Goal: Communication & Community: Share content

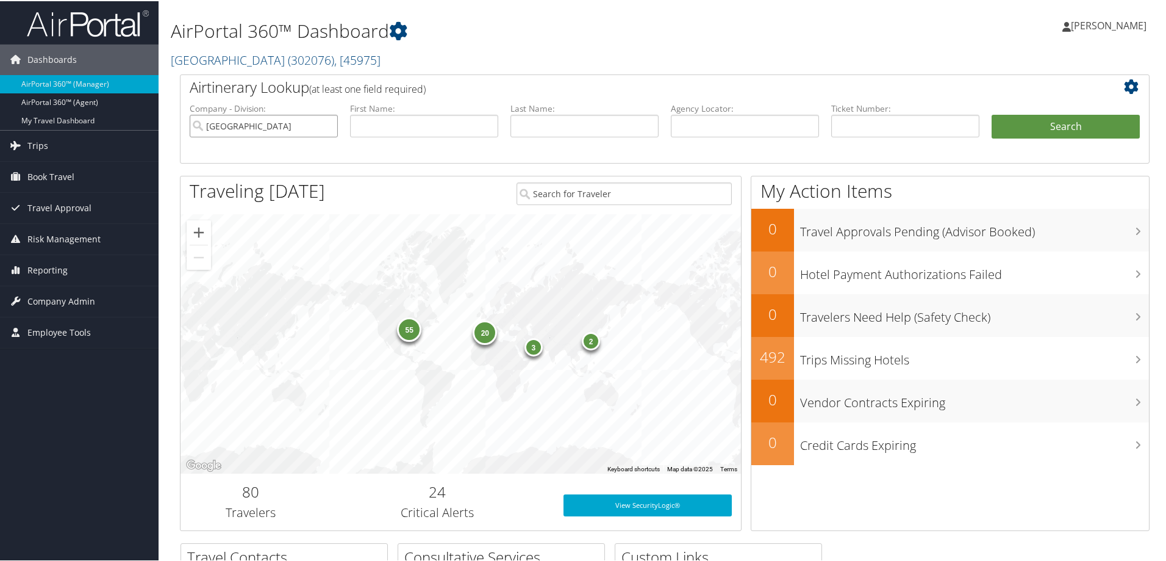
click at [324, 123] on input "Temple University" at bounding box center [264, 124] width 148 height 23
click at [701, 123] on input "text" at bounding box center [745, 124] width 148 height 23
paste input "DNFVXV-TP+"
type input "DNFVXV"
click at [992, 113] on button "Search" at bounding box center [1066, 125] width 148 height 24
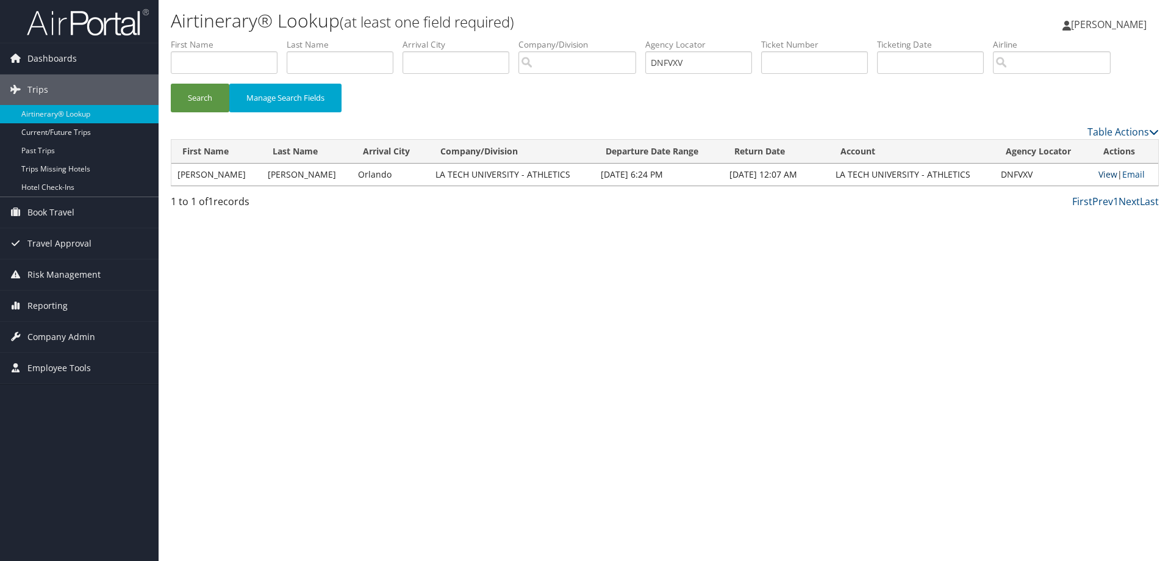
click at [1101, 170] on link "View" at bounding box center [1107, 174] width 19 height 12
drag, startPoint x: 715, startPoint y: 56, endPoint x: 496, endPoint y: 56, distance: 219.6
click at [496, 38] on ul "First Name Last Name Departure City Arrival City Company/Division Airport/City …" at bounding box center [665, 38] width 988 height 0
paste input "G0KT-TP+"
click at [171, 84] on button "Search" at bounding box center [200, 98] width 59 height 29
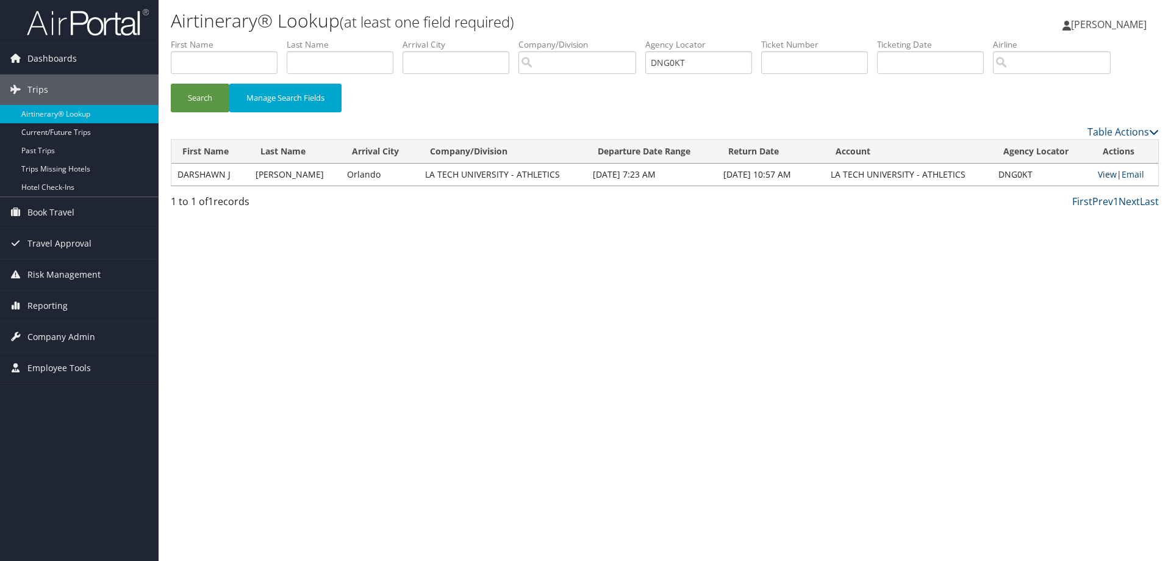
click at [1100, 173] on link "View" at bounding box center [1107, 174] width 19 height 12
drag, startPoint x: 703, startPoint y: 63, endPoint x: 523, endPoint y: 63, distance: 180.5
click at [523, 38] on ul "First Name Last Name Departure City Arrival City Company/Division Airport/City …" at bounding box center [665, 38] width 988 height 0
paste input "RDW-TP+"
type input "DNGRDW"
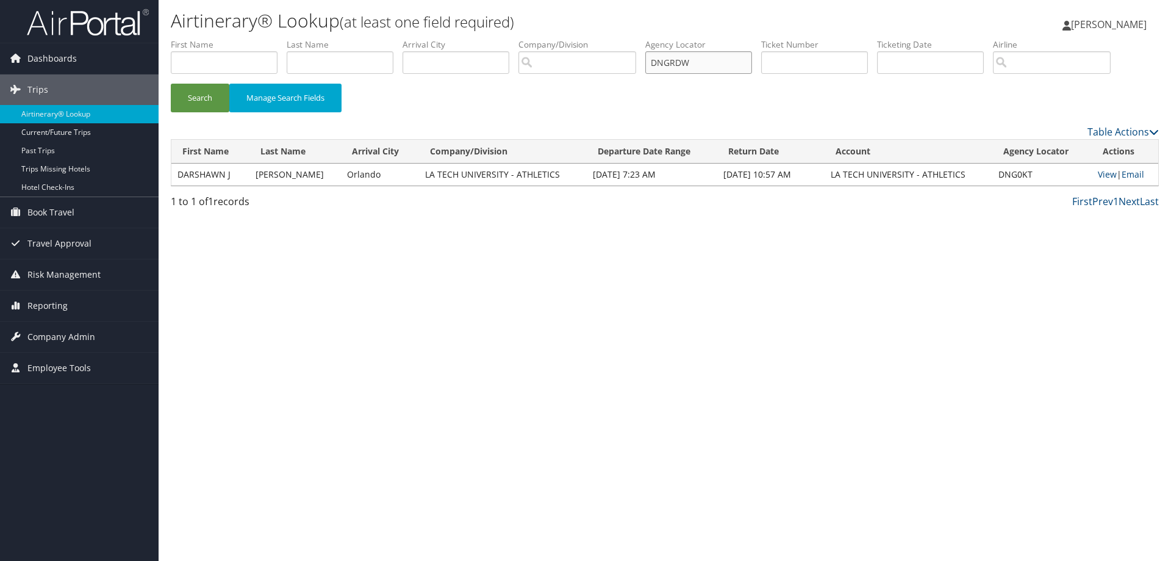
click at [171, 84] on button "Search" at bounding box center [200, 98] width 59 height 29
click at [1102, 173] on link "View" at bounding box center [1107, 174] width 19 height 12
drag, startPoint x: 731, startPoint y: 63, endPoint x: 345, endPoint y: 48, distance: 386.4
click at [345, 38] on ul "First Name Last Name Departure City Arrival City Company/Division Airport/City …" at bounding box center [665, 38] width 988 height 0
paste input "DNQGZP"
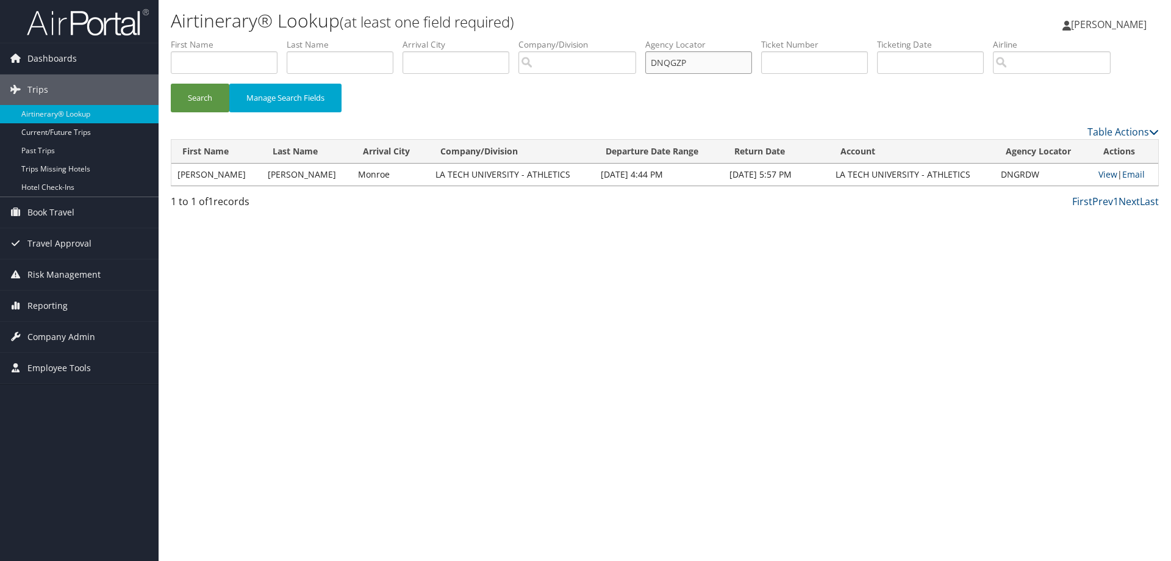
click at [171, 84] on button "Search" at bounding box center [200, 98] width 59 height 29
click at [1101, 171] on link "View" at bounding box center [1110, 174] width 19 height 12
drag, startPoint x: 718, startPoint y: 61, endPoint x: 499, endPoint y: 65, distance: 219.0
click at [499, 38] on ul "First Name Last Name Departure City Arrival City Company/Division Airport/City …" at bounding box center [665, 38] width 988 height 0
paste input "7C11"
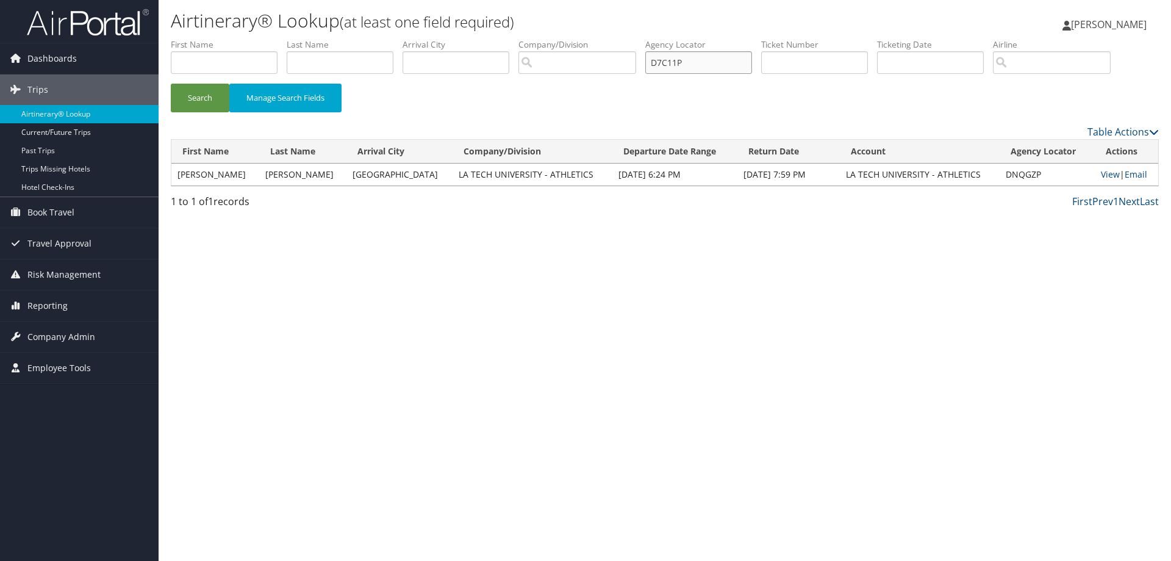
type input "D7C11P"
click at [171, 84] on button "Search" at bounding box center [200, 98] width 59 height 29
click at [1105, 174] on link "View" at bounding box center [1112, 174] width 19 height 12
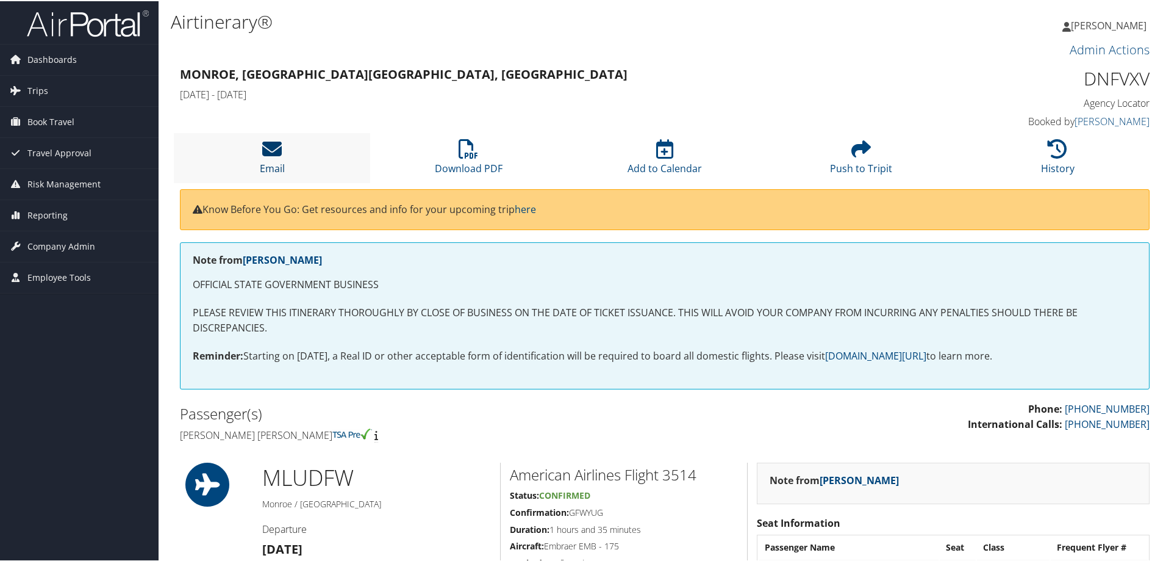
click at [270, 145] on icon at bounding box center [272, 148] width 20 height 20
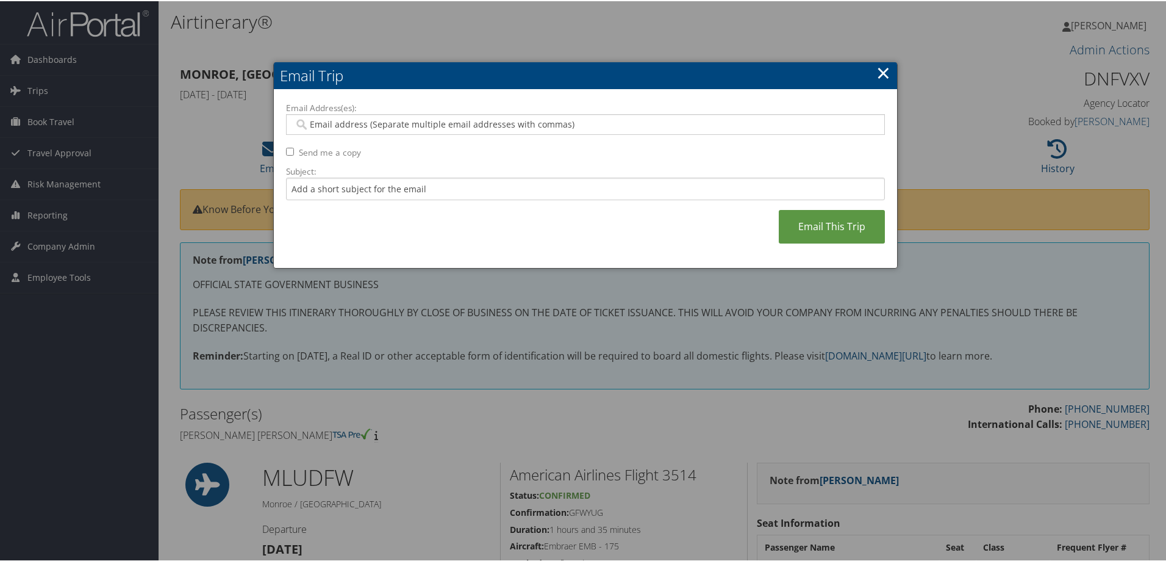
click at [367, 123] on input "Email Address(es):" at bounding box center [585, 123] width 582 height 12
paste input "DNFVXV-TP+"
type input "DNFVXV-TP+"
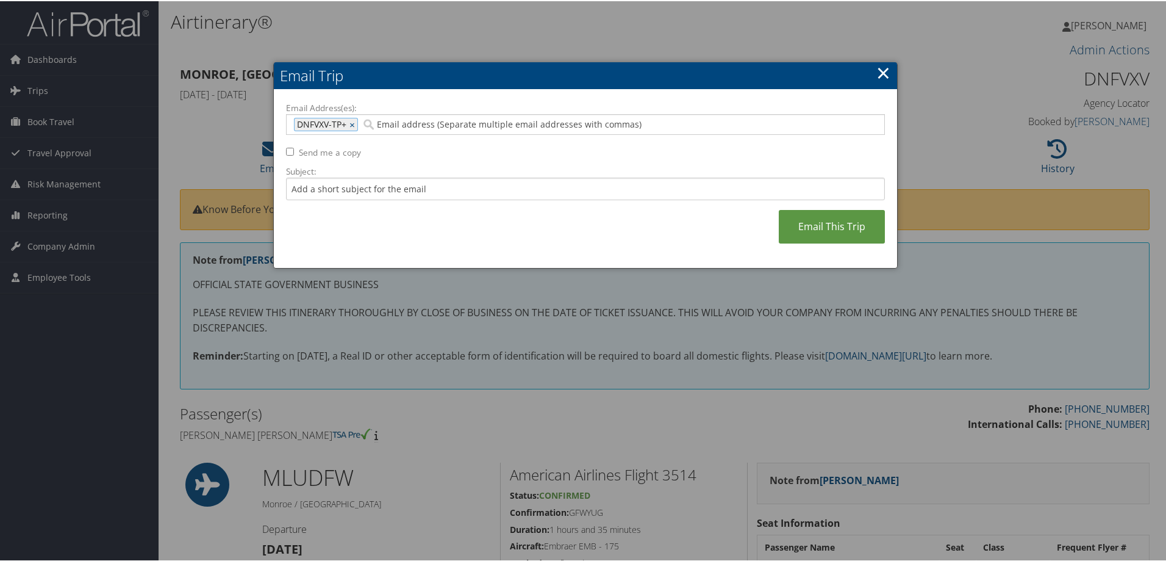
type input "DNFVXV-TP+"
type input "reed"
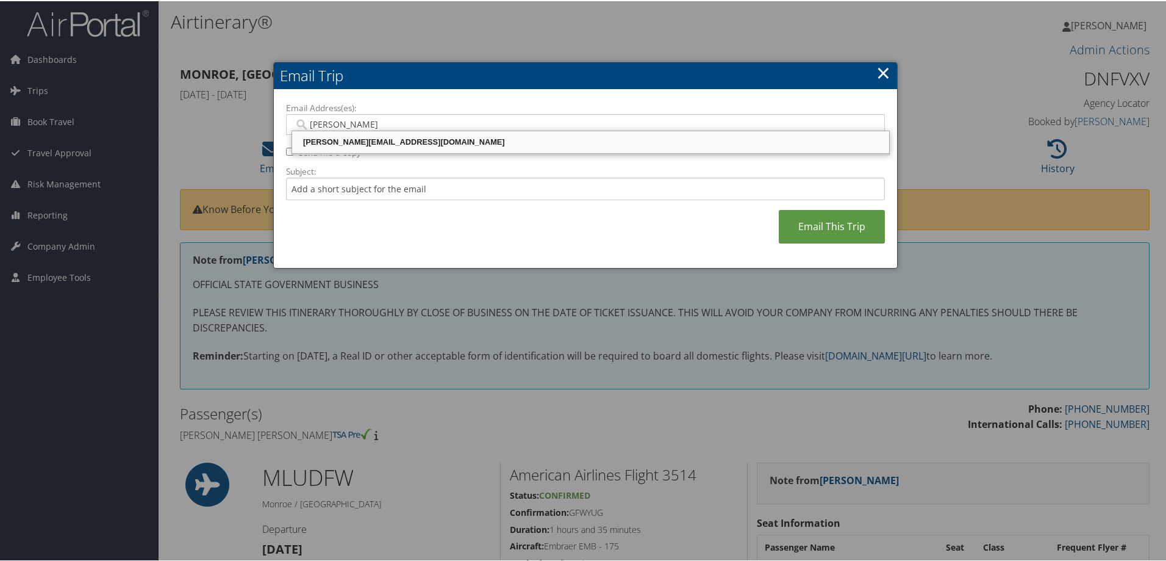
click at [356, 142] on div "[PERSON_NAME][EMAIL_ADDRESS][DOMAIN_NAME]" at bounding box center [590, 141] width 593 height 12
type input "[PERSON_NAME][EMAIL_ADDRESS][DOMAIN_NAME]"
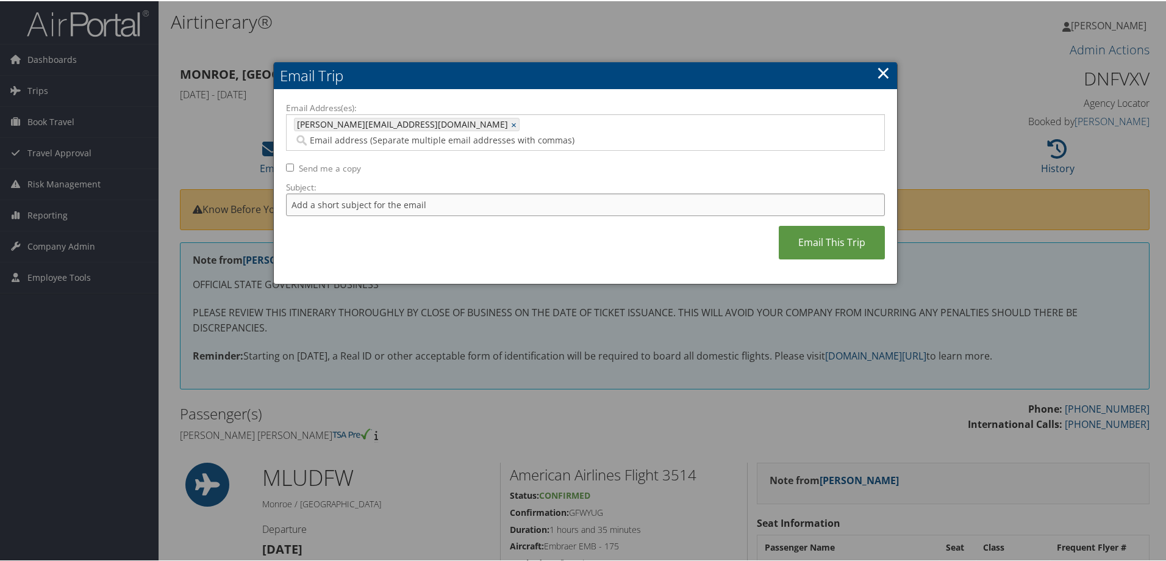
click at [323, 192] on input "Subject:" at bounding box center [585, 203] width 599 height 23
type input "WINSTON HINES AA"
click at [822, 224] on link "Email This Trip" at bounding box center [832, 241] width 106 height 34
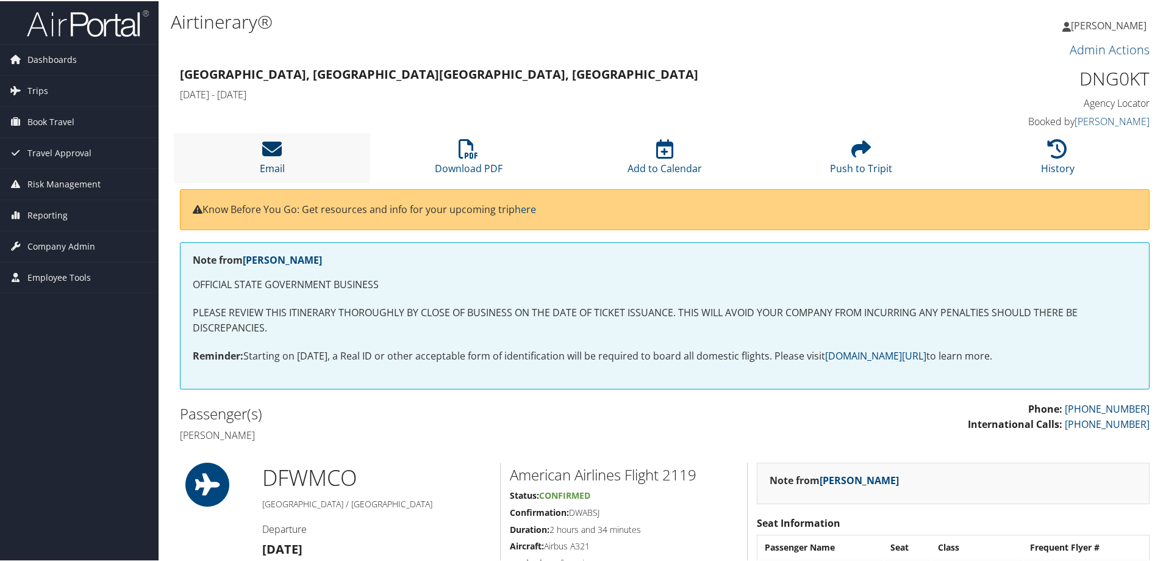
click at [265, 146] on icon at bounding box center [272, 148] width 20 height 20
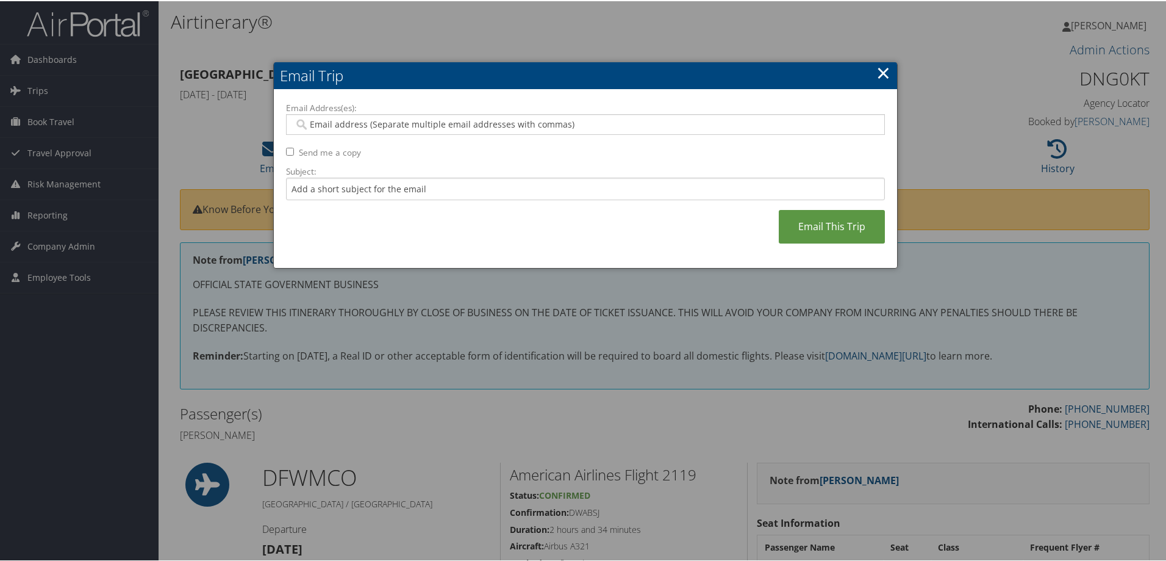
click at [373, 120] on input "Email Address(es):" at bounding box center [585, 123] width 582 height 12
type input "[PERSON_NAME]"
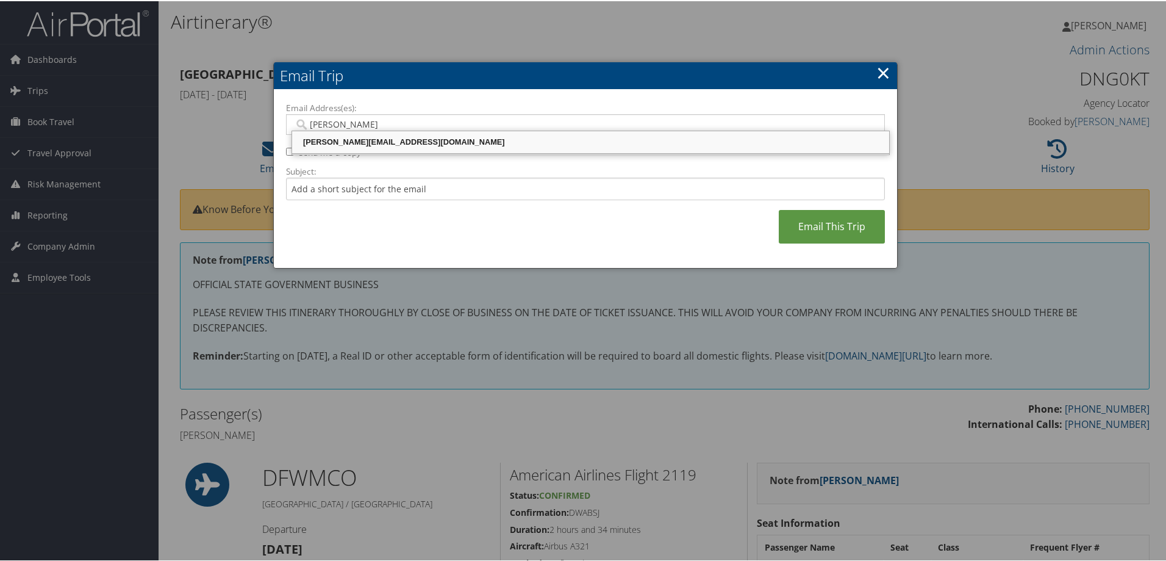
click at [359, 142] on div "[PERSON_NAME][EMAIL_ADDRESS][DOMAIN_NAME]" at bounding box center [590, 141] width 593 height 12
type input "[PERSON_NAME][EMAIL_ADDRESS][DOMAIN_NAME]"
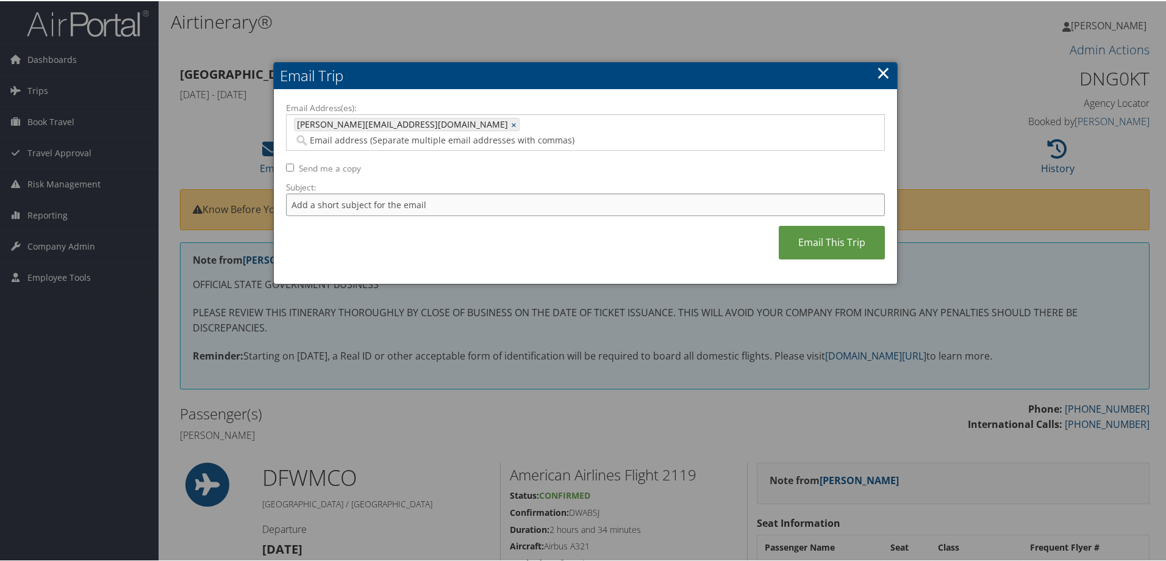
click at [330, 192] on input "Subject:" at bounding box center [585, 203] width 599 height 23
type input "DARSHAWN MCCLELLAN AA"
click at [797, 224] on link "Email This Trip" at bounding box center [832, 241] width 106 height 34
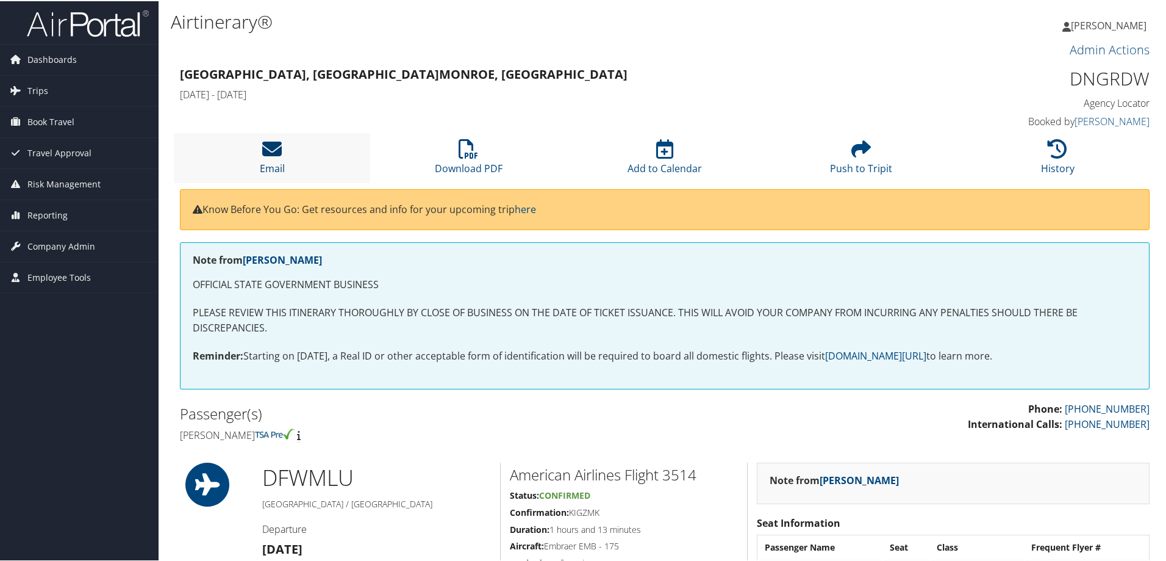
click at [274, 156] on icon at bounding box center [272, 148] width 20 height 20
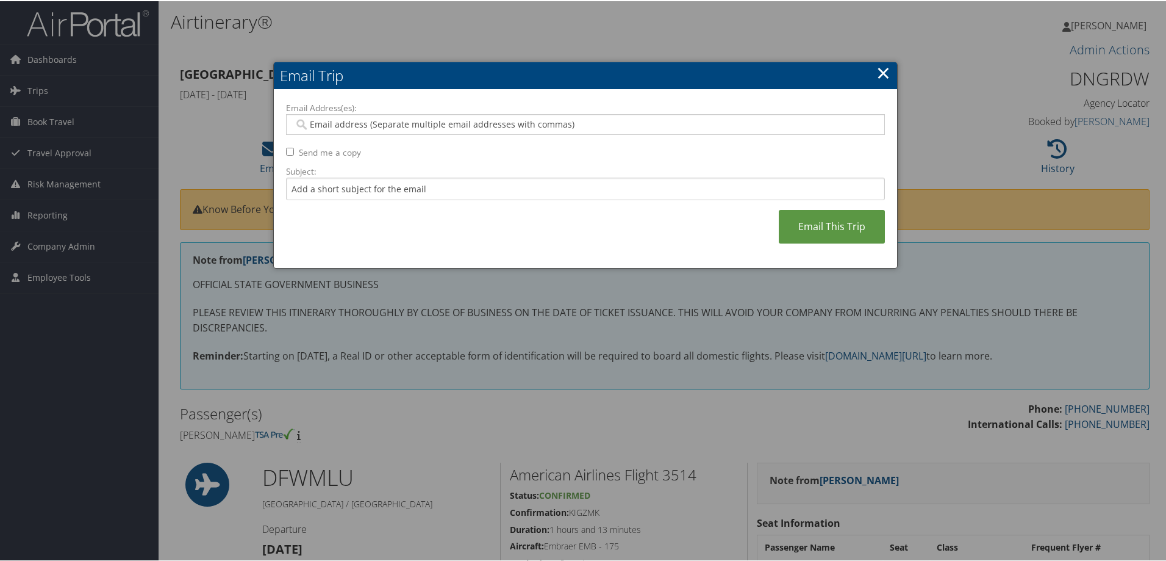
click at [356, 122] on input "Email Address(es):" at bounding box center [585, 123] width 582 height 12
type input "[PERSON_NAME]"
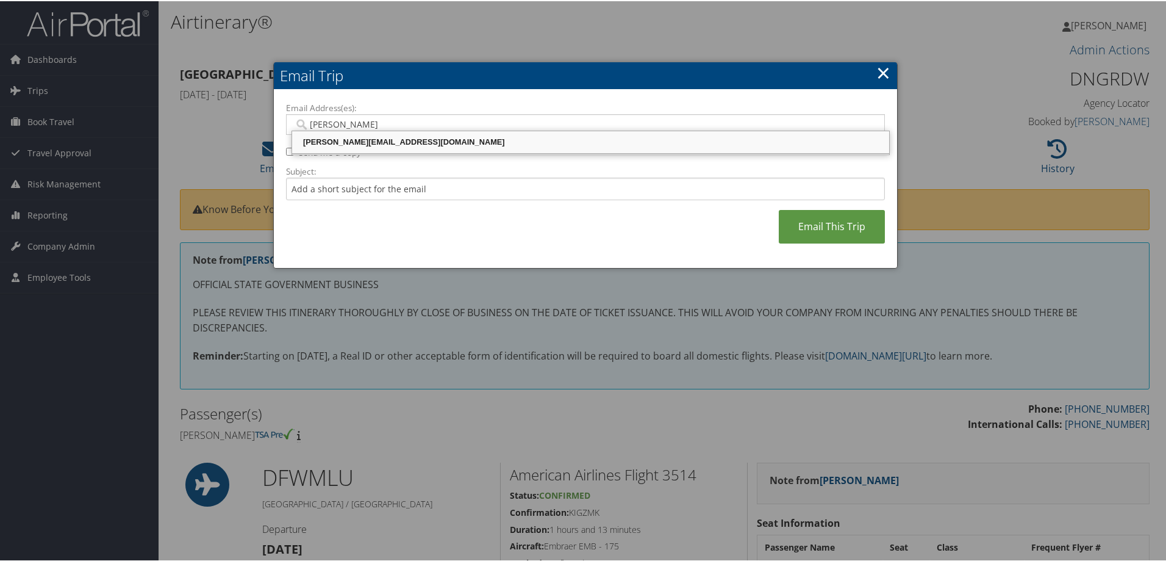
click at [350, 141] on div "[PERSON_NAME][EMAIL_ADDRESS][DOMAIN_NAME]" at bounding box center [590, 141] width 593 height 12
type input "[PERSON_NAME][EMAIL_ADDRESS][DOMAIN_NAME]"
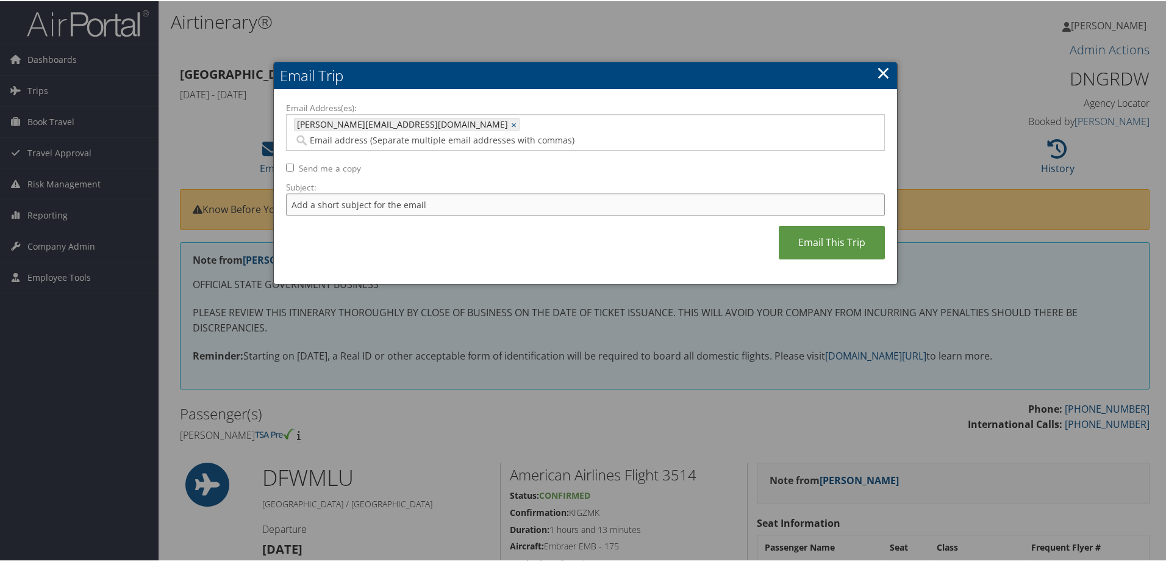
click at [353, 192] on input "Subject:" at bounding box center [585, 203] width 599 height 23
type input "[PERSON_NAME] AA"
click at [817, 224] on link "Email This Trip" at bounding box center [832, 241] width 106 height 34
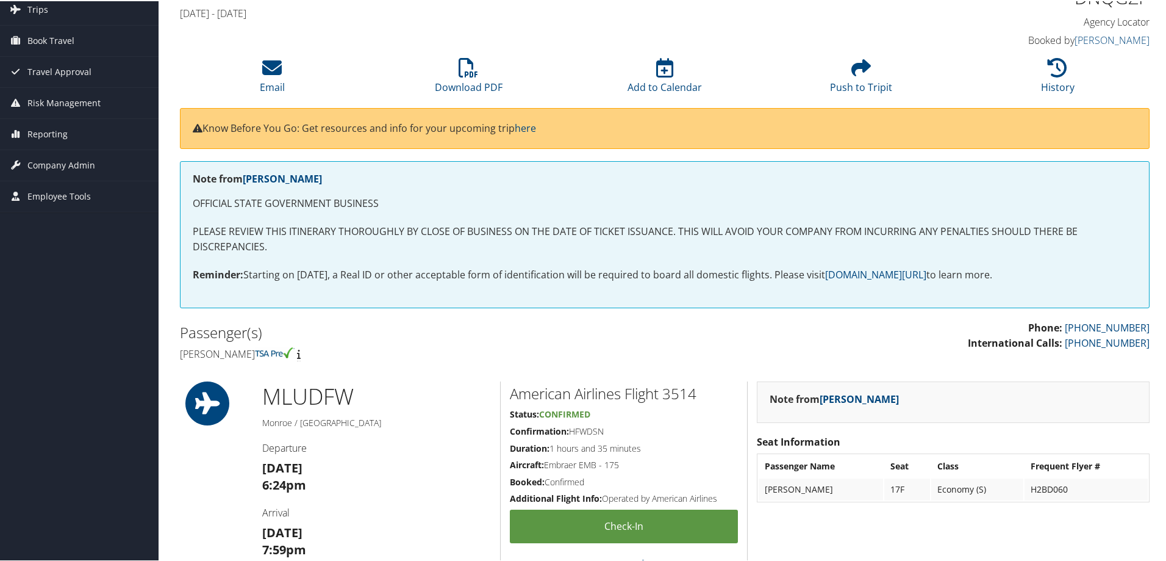
scroll to position [72, 0]
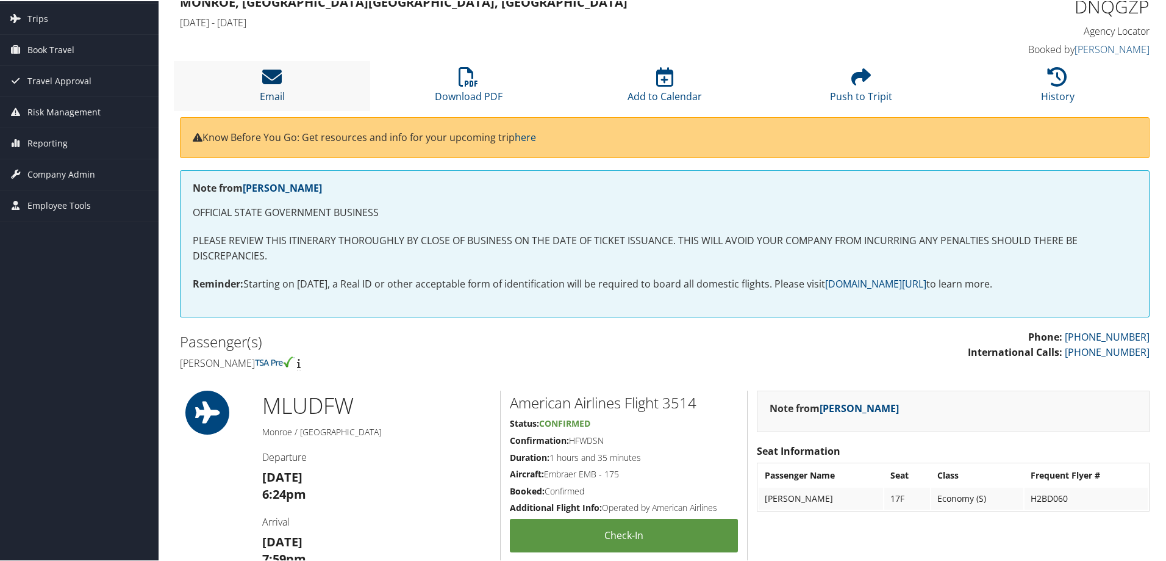
click at [267, 78] on icon at bounding box center [272, 76] width 20 height 20
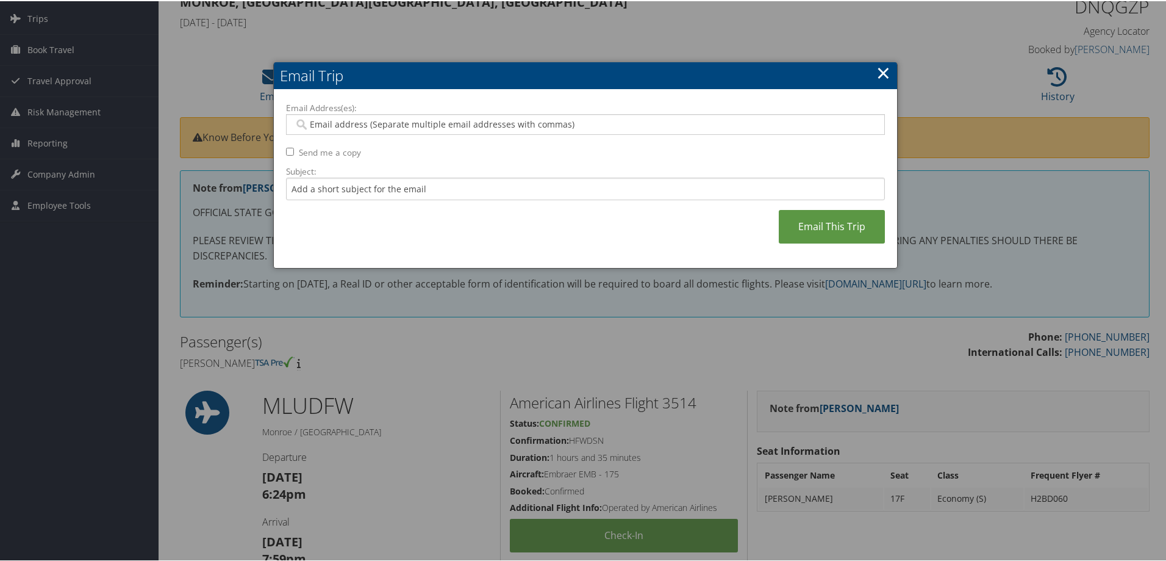
click at [412, 122] on input "Email Address(es):" at bounding box center [585, 123] width 582 height 12
type input "REED"
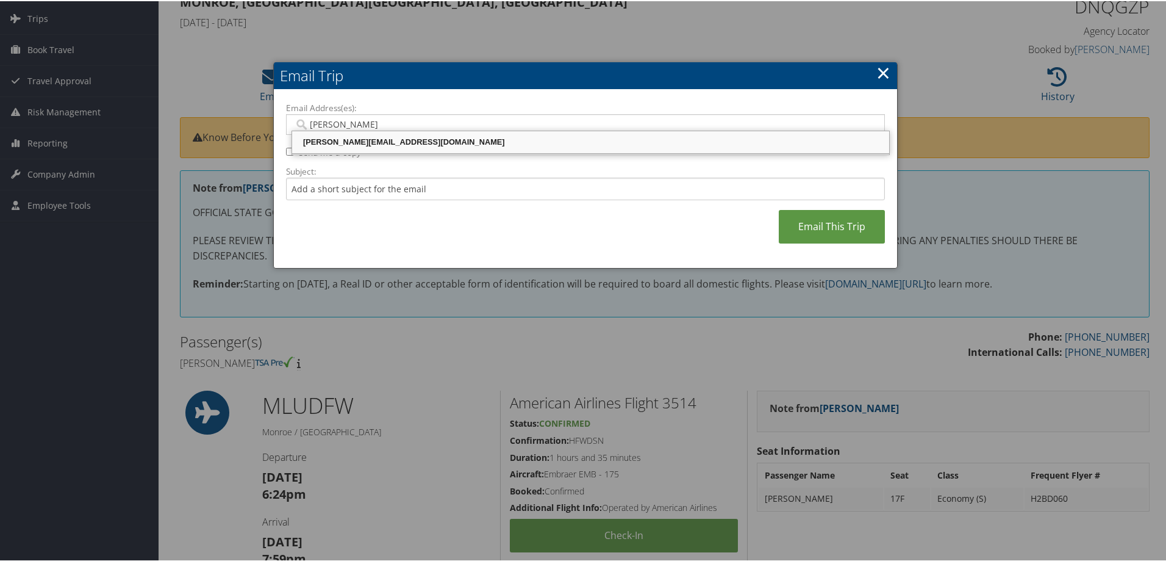
click at [371, 140] on div "REED@LATECH.EDU" at bounding box center [590, 141] width 593 height 12
type input "REED@LATECH.EDU"
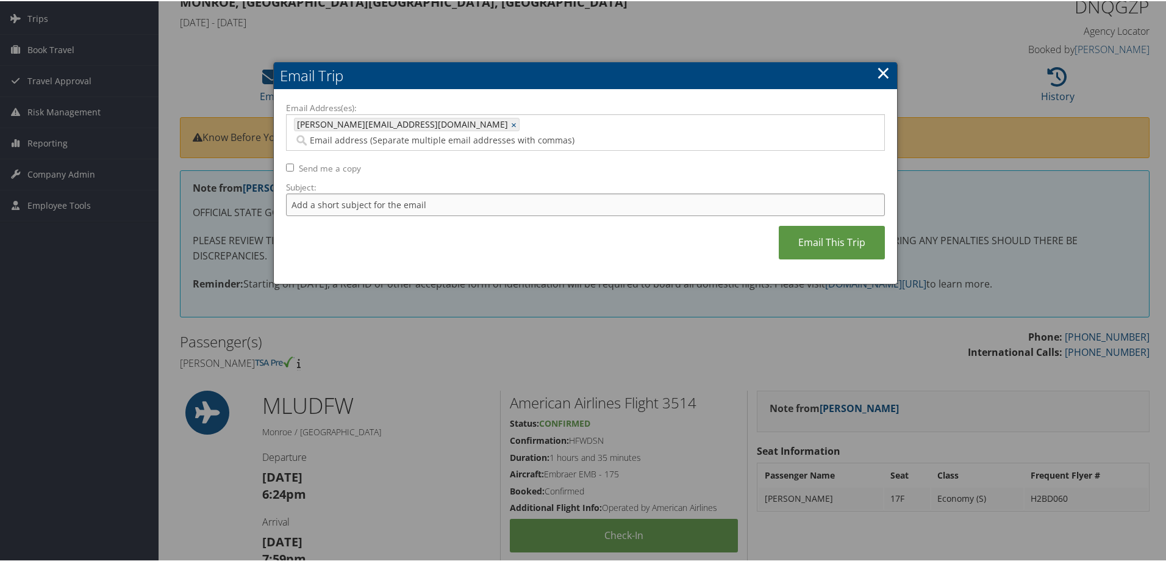
click at [346, 192] on input "Subject:" at bounding box center [585, 203] width 599 height 23
type input "TALVIN HESTER AA"
click at [817, 224] on link "Email This Trip" at bounding box center [832, 241] width 106 height 34
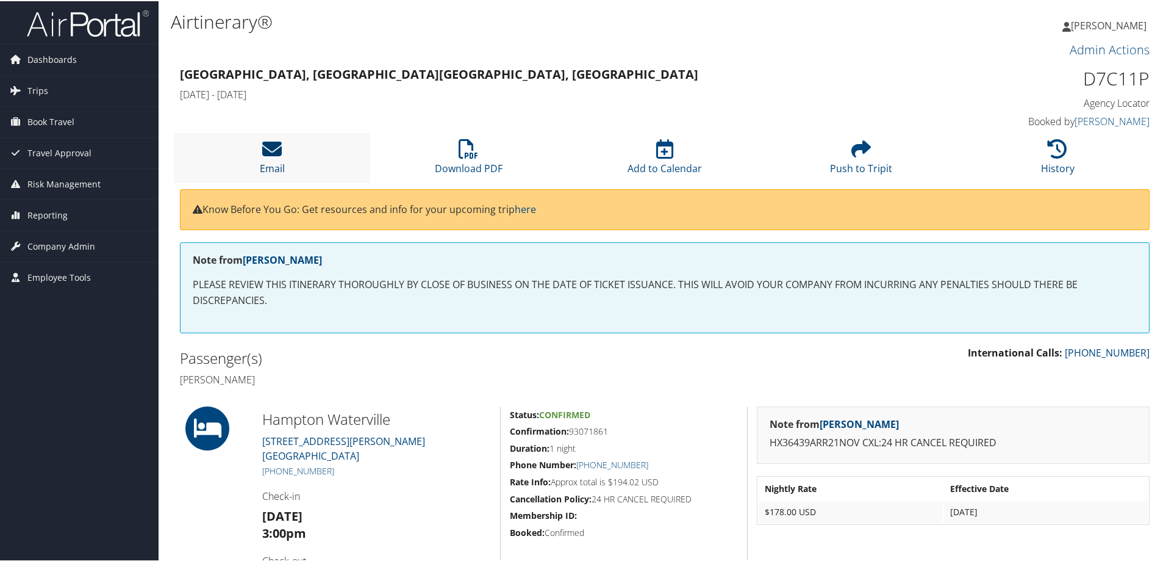
click at [265, 146] on icon at bounding box center [272, 148] width 20 height 20
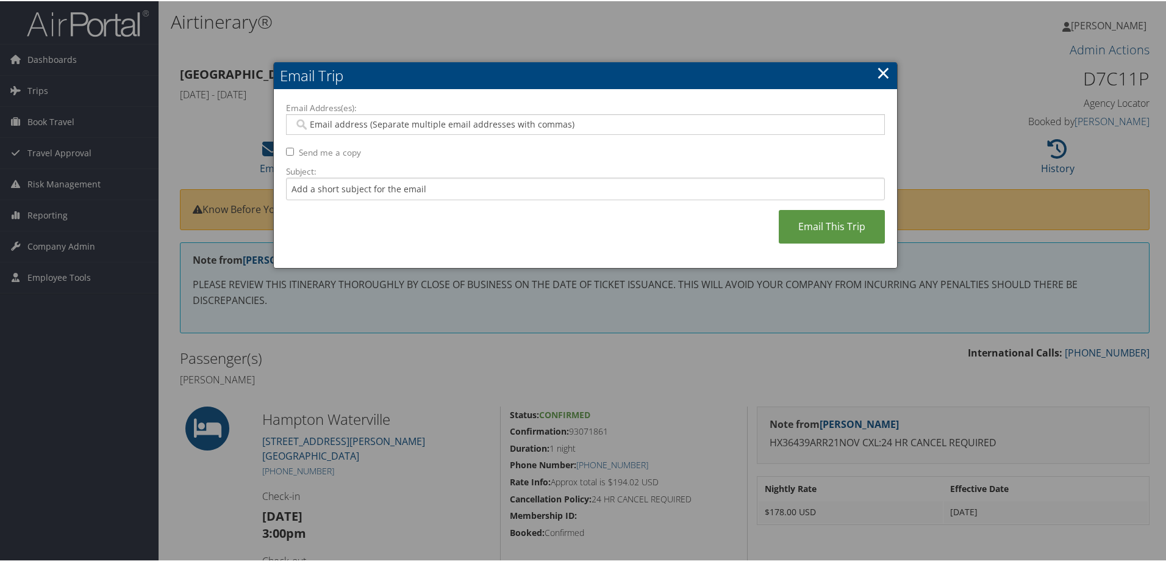
click at [328, 126] on input "Email Address(es):" at bounding box center [585, 123] width 582 height 12
paste input "[EMAIL_ADDRESS][PERSON_NAME][DOMAIN_NAME]"
type input "[EMAIL_ADDRESS][PERSON_NAME][DOMAIN_NAME]"
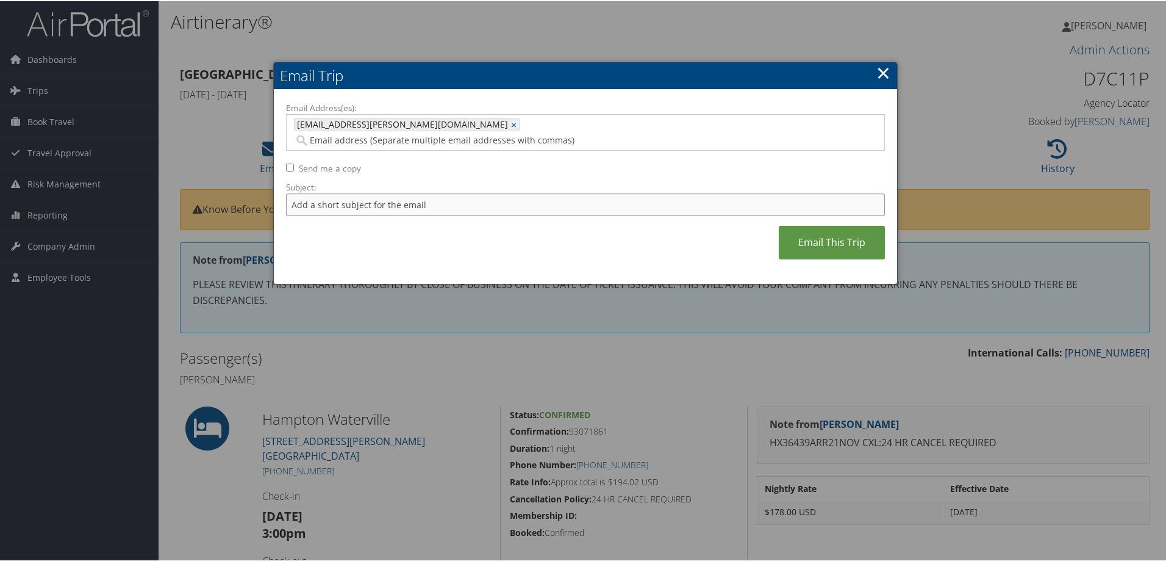
click at [326, 192] on input "Subject:" at bounding box center [585, 203] width 599 height 23
type input "CONFIRMED HAMPTON WATERVVILLE"
click at [822, 224] on link "Email This Trip" at bounding box center [832, 241] width 106 height 34
